Goal: Navigation & Orientation: Find specific page/section

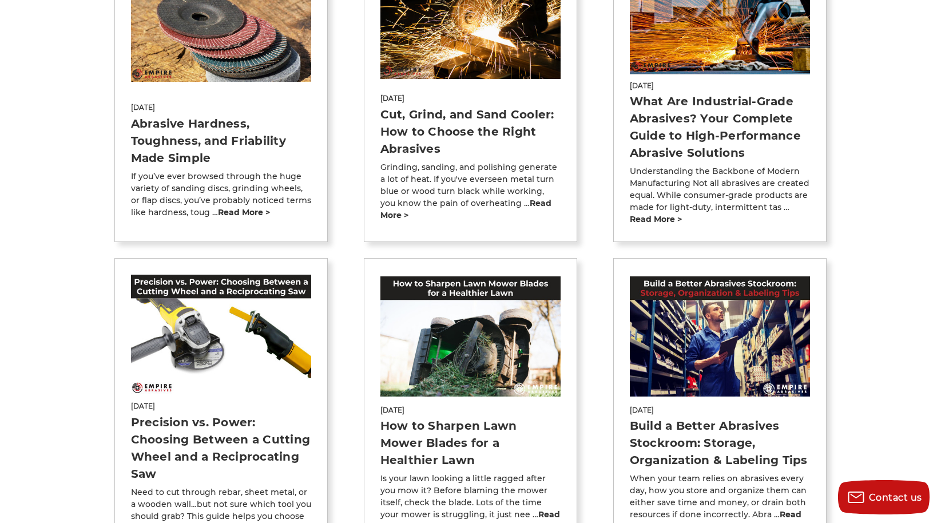
scroll to position [325, 0]
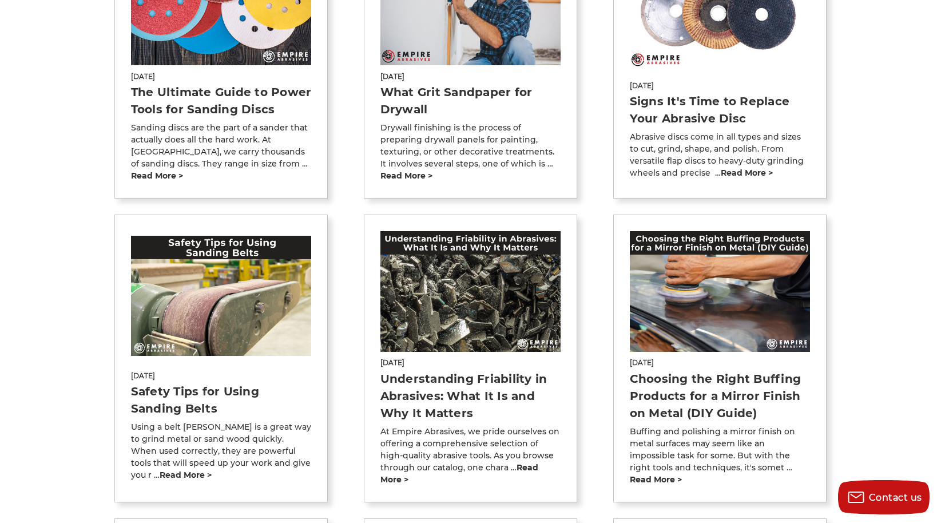
scroll to position [77, 0]
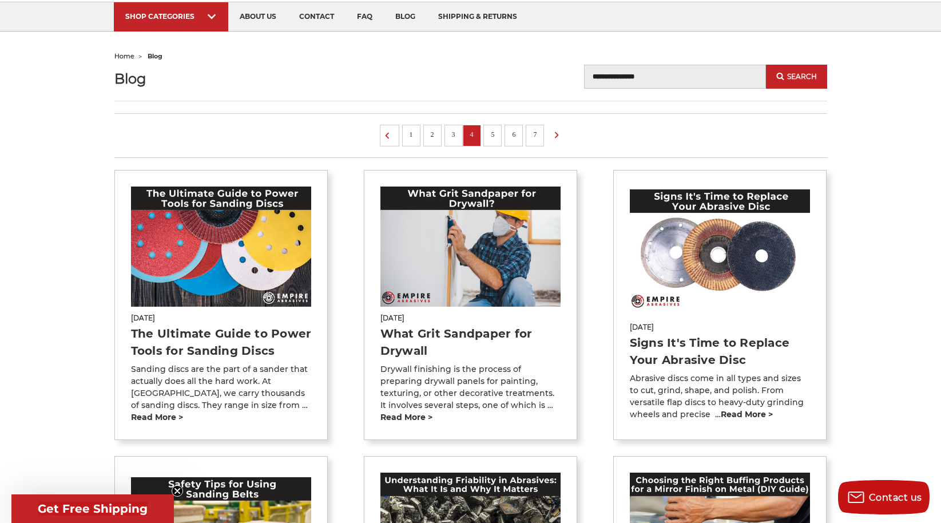
click at [537, 138] on link "7" at bounding box center [534, 134] width 11 height 13
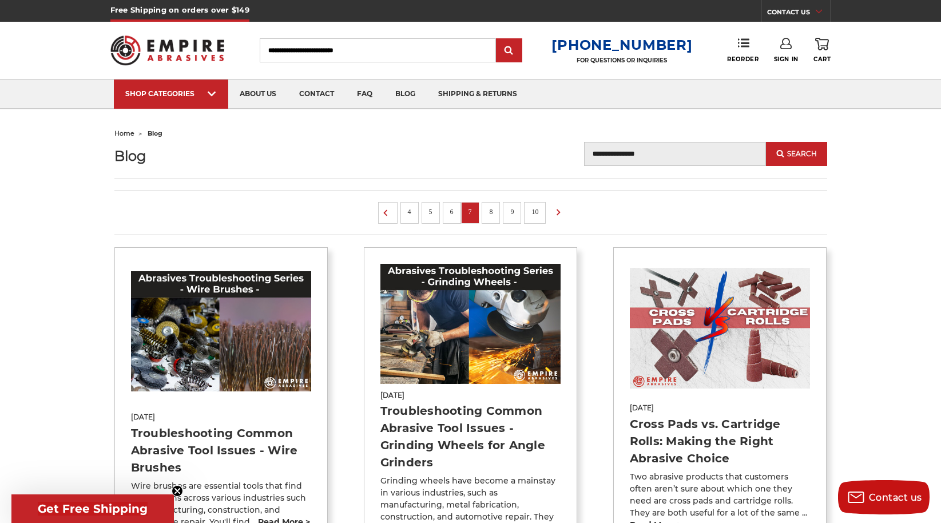
click at [162, 46] on img at bounding box center [167, 50] width 114 height 45
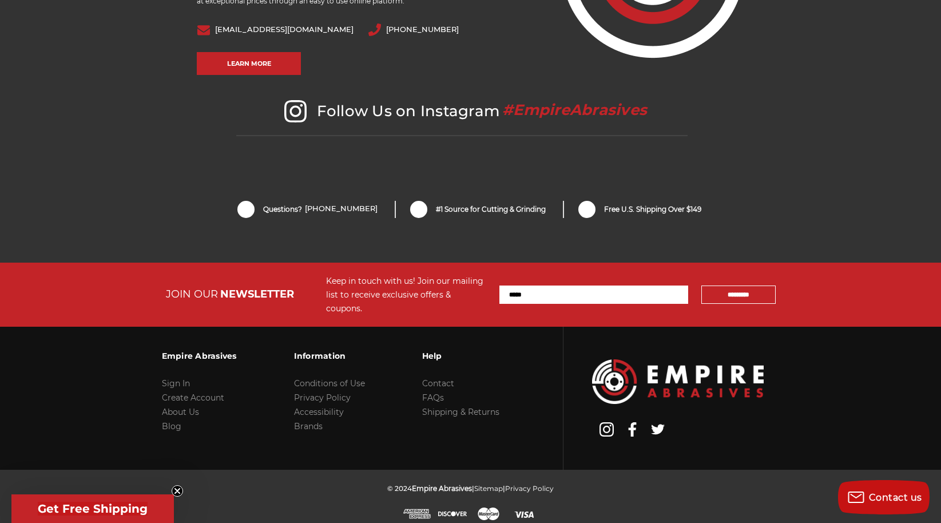
click at [180, 486] on circle "Close teaser" at bounding box center [177, 491] width 11 height 11
